Goal: Task Accomplishment & Management: Use online tool/utility

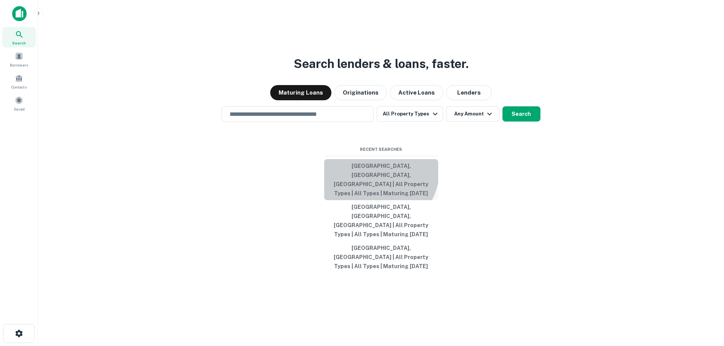
click at [370, 191] on button "[GEOGRAPHIC_DATA], [GEOGRAPHIC_DATA], [GEOGRAPHIC_DATA] | All Property Types | …" at bounding box center [381, 179] width 114 height 41
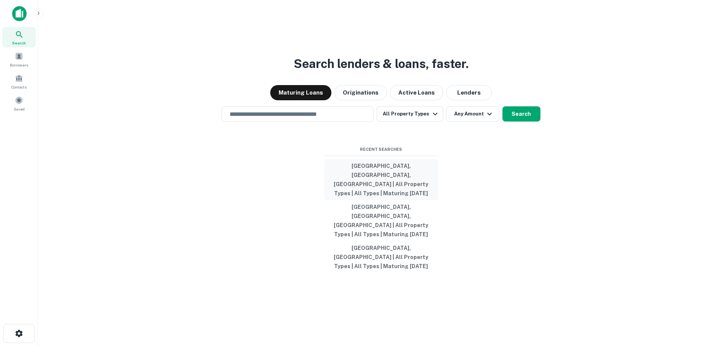
type input "**********"
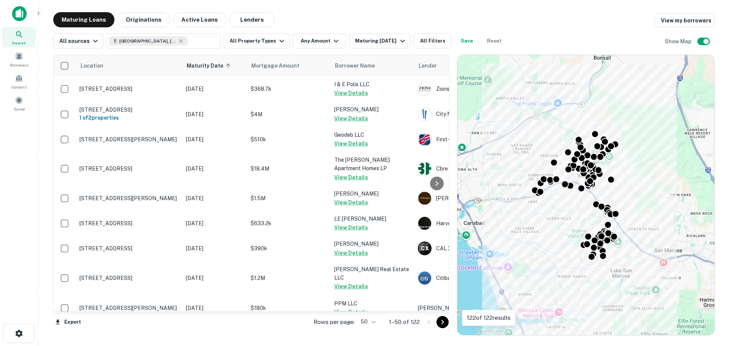
click at [373, 321] on body "Search Borrowers Contacts Saved Maturing Loans Originations Active Loans Lender…" at bounding box center [365, 173] width 730 height 346
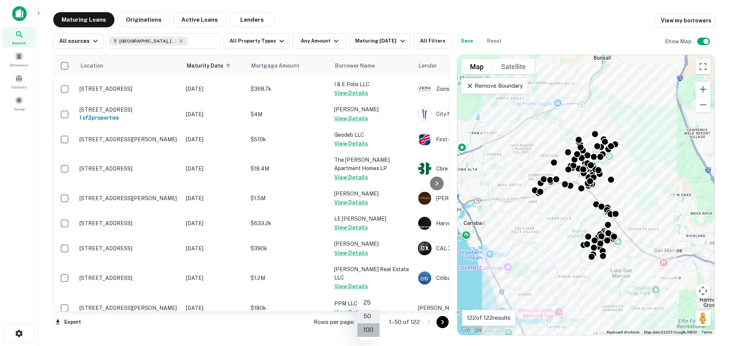
click at [370, 331] on li "100" at bounding box center [368, 330] width 22 height 14
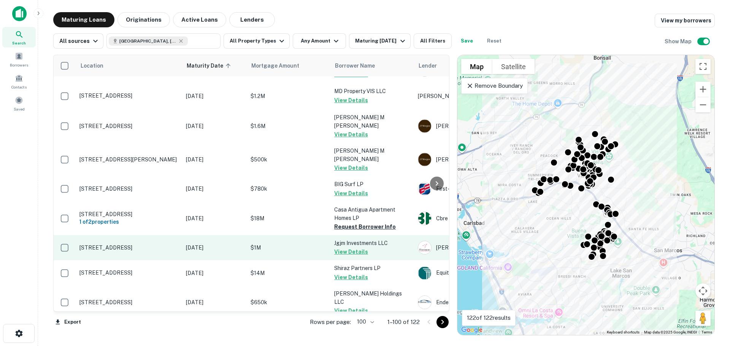
scroll to position [380, 0]
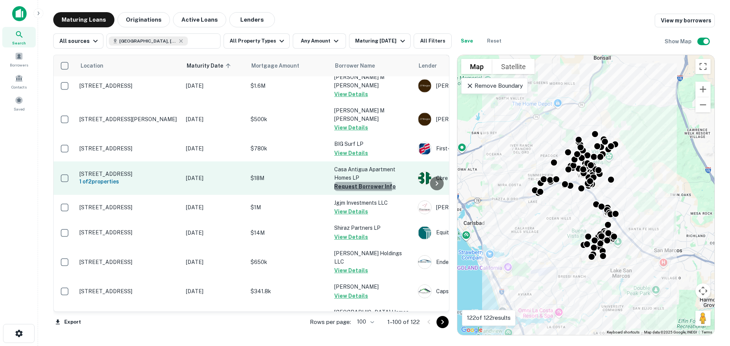
click at [350, 182] on button "Request Borrower Info" at bounding box center [365, 186] width 62 height 9
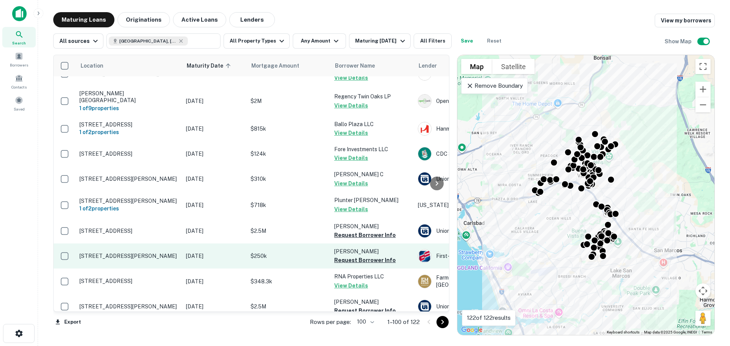
scroll to position [1368, 0]
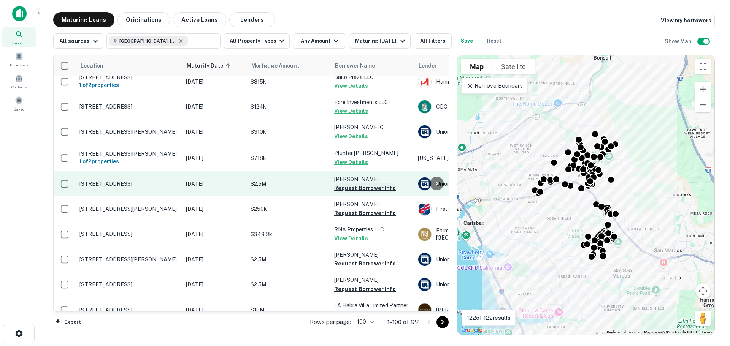
click at [364, 184] on button "Request Borrower Info" at bounding box center [365, 188] width 62 height 9
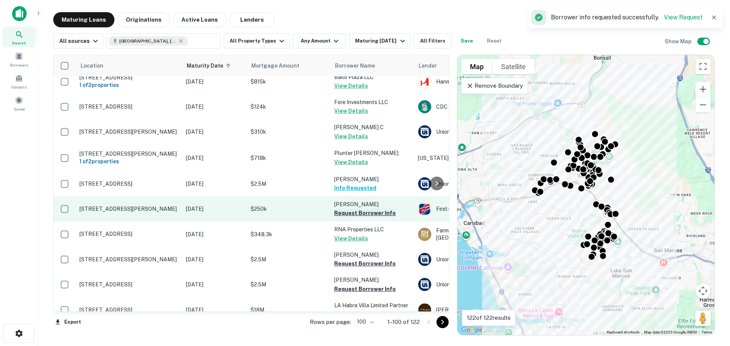
click at [367, 209] on button "Request Borrower Info" at bounding box center [365, 213] width 62 height 9
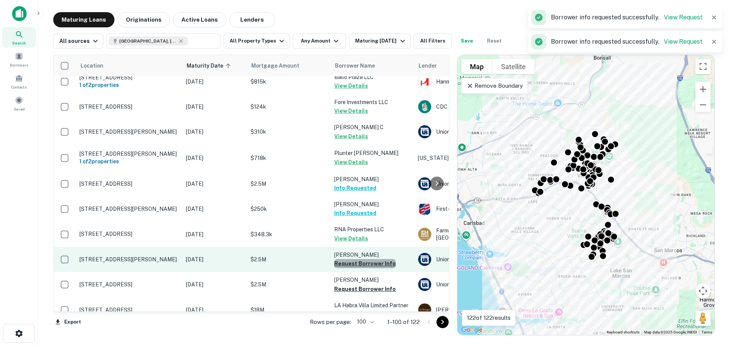
click at [371, 259] on button "Request Borrower Info" at bounding box center [365, 263] width 62 height 9
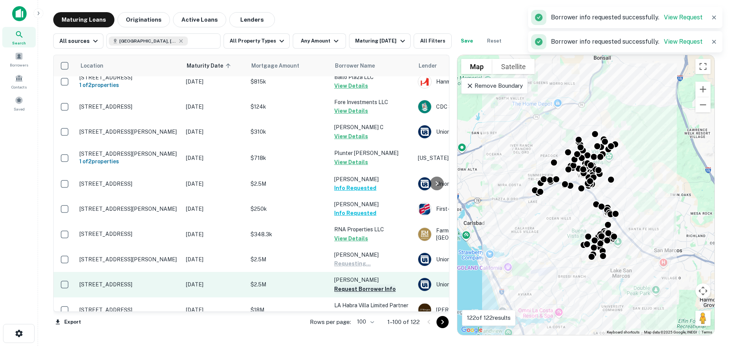
click at [373, 285] on button "Request Borrower Info" at bounding box center [365, 289] width 62 height 9
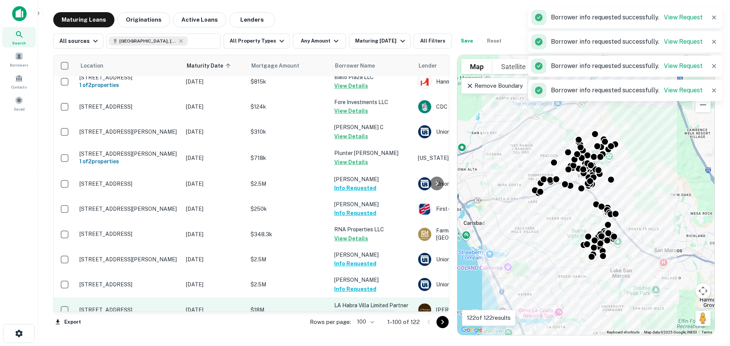
click at [370, 310] on button "Request Borrower Info" at bounding box center [365, 314] width 62 height 9
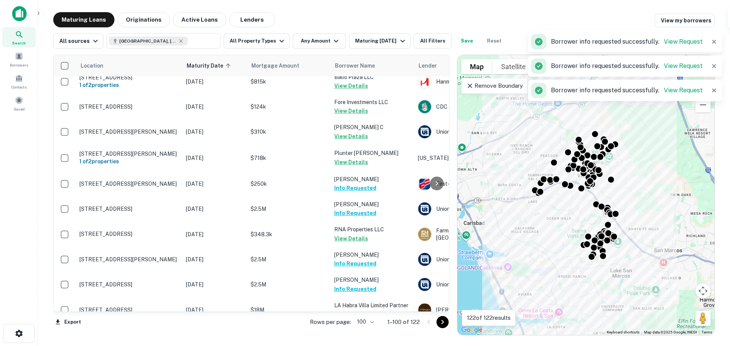
click at [373, 343] on button "Request Borrower Info" at bounding box center [365, 347] width 62 height 9
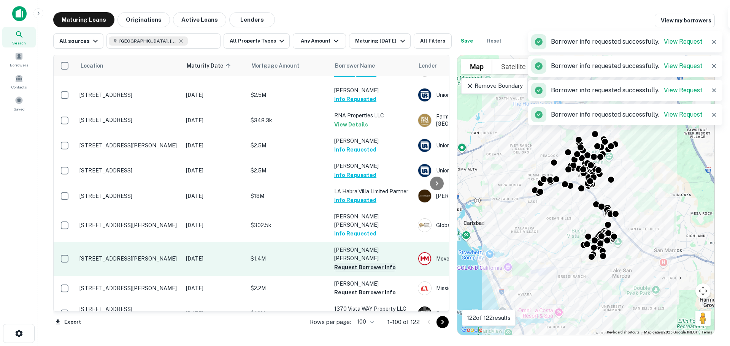
click at [375, 263] on button "Request Borrower Info" at bounding box center [365, 267] width 62 height 9
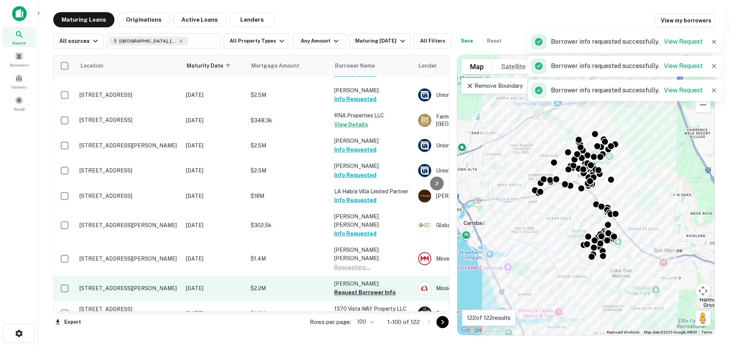
click at [375, 288] on button "Request Borrower Info" at bounding box center [365, 292] width 62 height 9
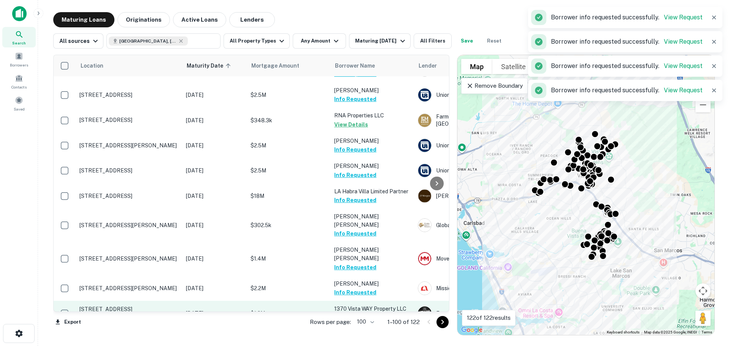
click at [373, 313] on button "Request Borrower Info" at bounding box center [365, 317] width 62 height 9
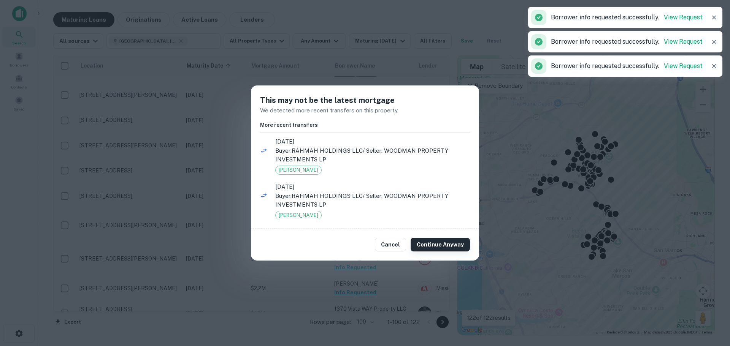
click at [424, 245] on button "Continue Anyway" at bounding box center [439, 245] width 59 height 14
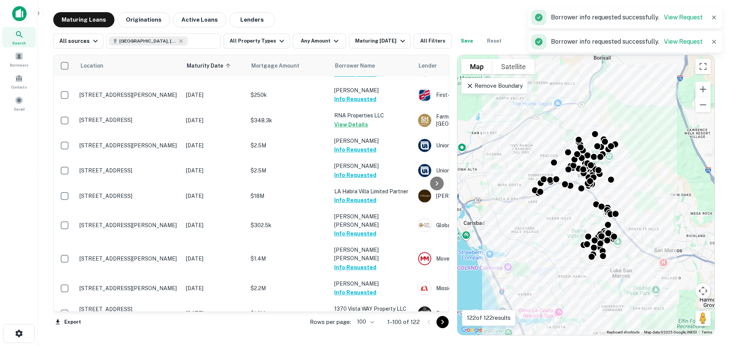
click at [383, 339] on button "Request Borrower Info" at bounding box center [365, 343] width 62 height 9
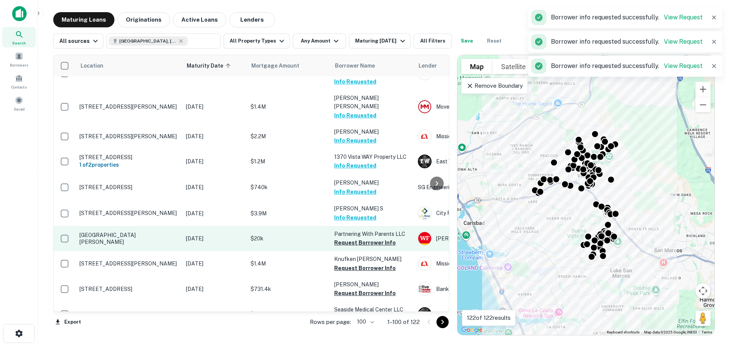
scroll to position [1558, 0]
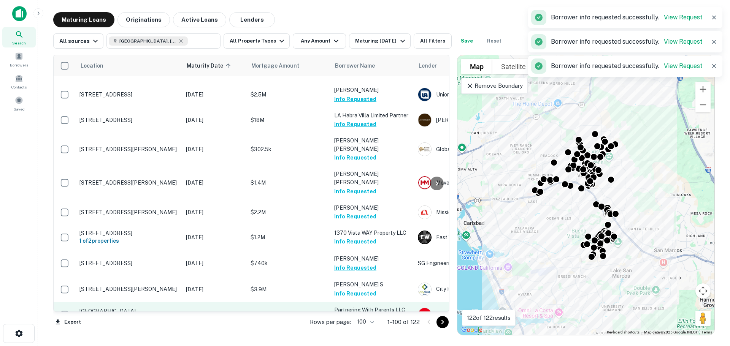
click at [378, 314] on button "Request Borrower Info" at bounding box center [365, 318] width 62 height 9
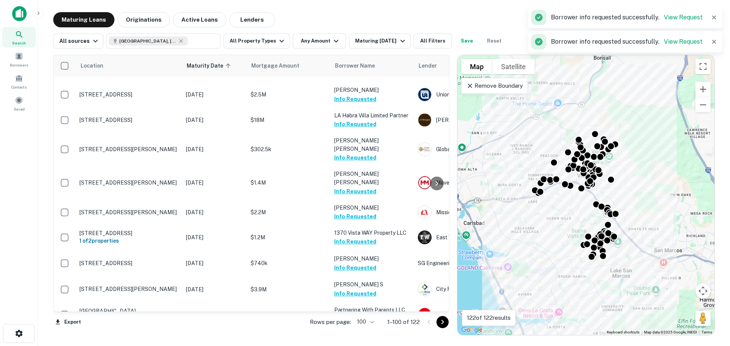
click at [367, 340] on button "Request Borrower Info" at bounding box center [365, 344] width 62 height 9
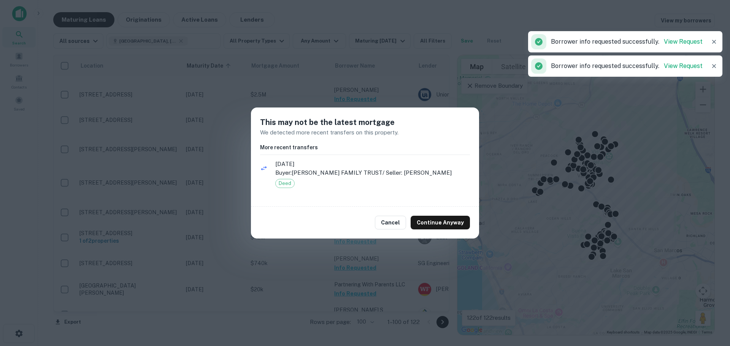
click at [441, 221] on button "Continue Anyway" at bounding box center [439, 223] width 59 height 14
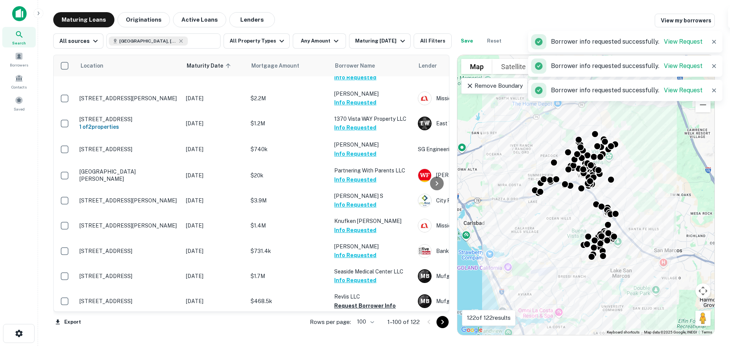
scroll to position [1748, 0]
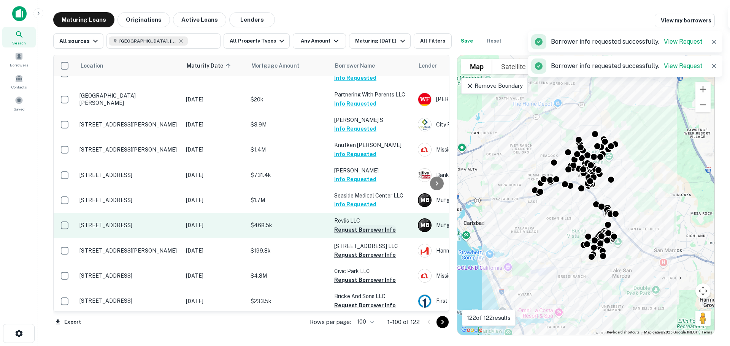
click at [380, 225] on button "Request Borrower Info" at bounding box center [365, 229] width 62 height 9
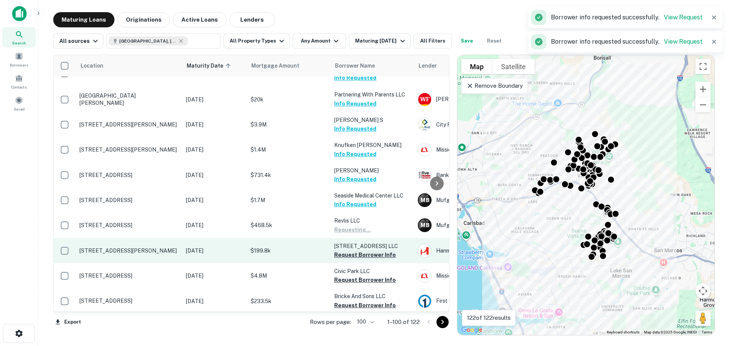
click at [367, 250] on button "Request Borrower Info" at bounding box center [365, 254] width 62 height 9
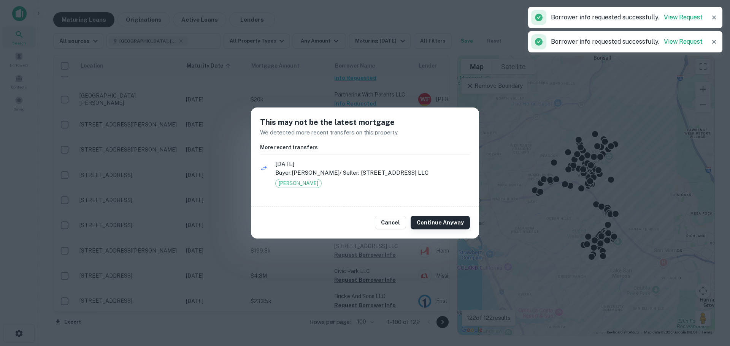
click at [442, 225] on button "Continue Anyway" at bounding box center [439, 223] width 59 height 14
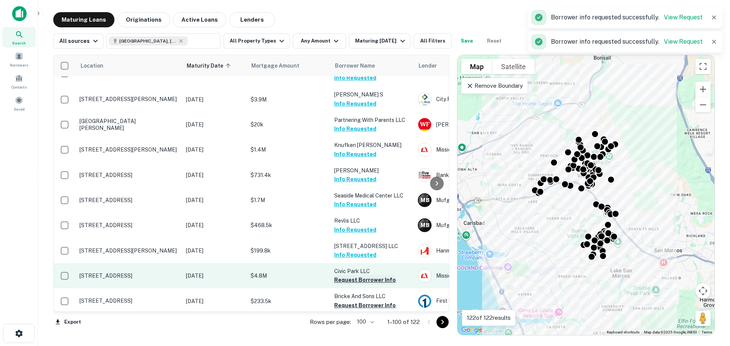
click at [379, 275] on button "Request Borrower Info" at bounding box center [365, 279] width 62 height 9
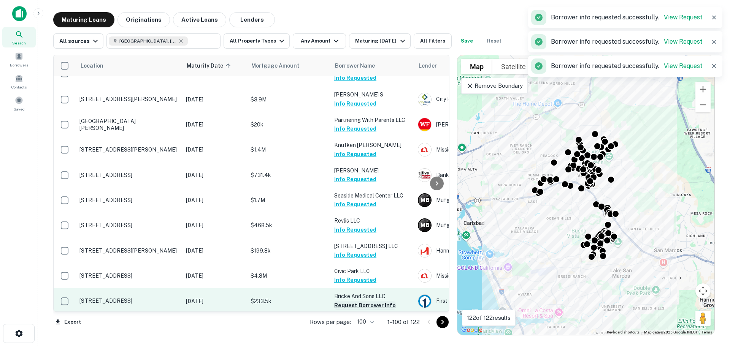
click at [368, 301] on button "Request Borrower Info" at bounding box center [365, 305] width 62 height 9
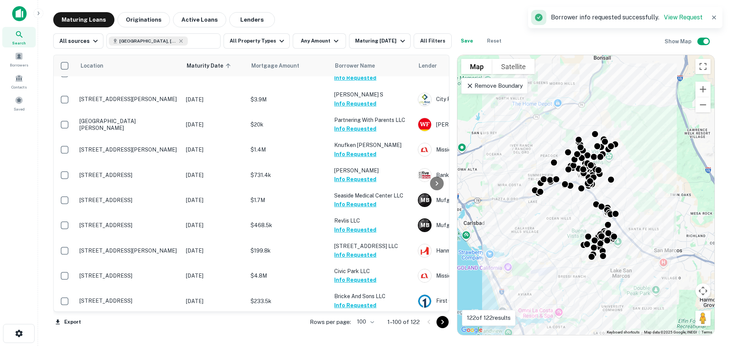
click at [363, 334] on button "Request Borrower Info" at bounding box center [365, 338] width 62 height 9
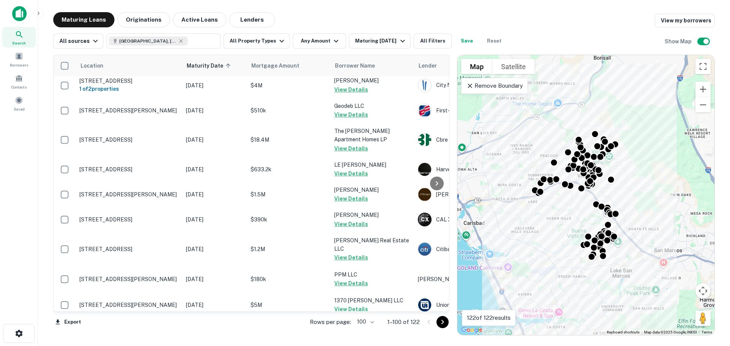
scroll to position [0, 0]
